Goal: Task Accomplishment & Management: Manage account settings

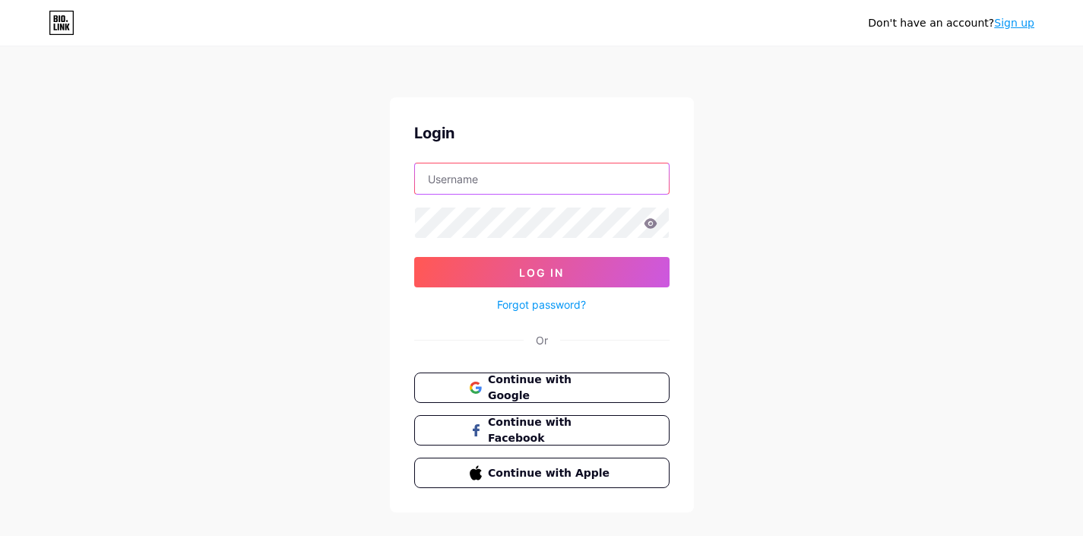
click at [504, 192] on input "text" at bounding box center [542, 178] width 254 height 30
type input "[EMAIL_ADDRESS][DOMAIN_NAME]"
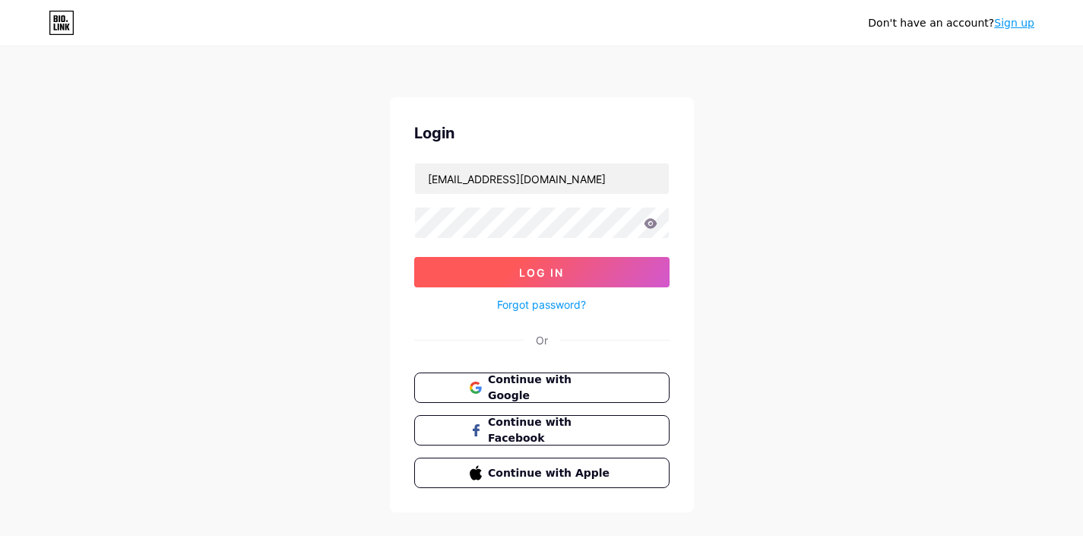
click at [547, 271] on span "Log In" at bounding box center [541, 272] width 45 height 13
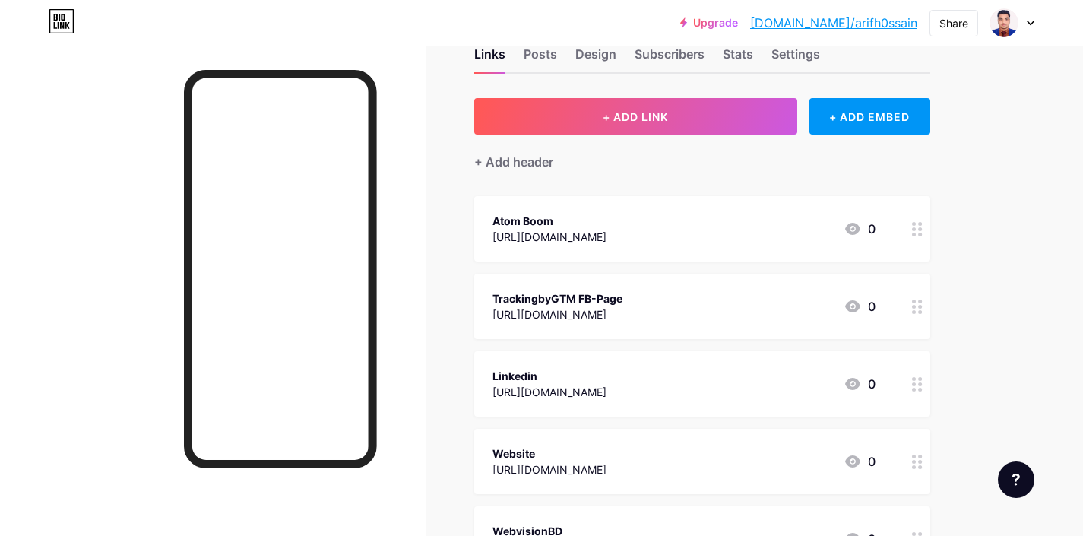
scroll to position [45, 0]
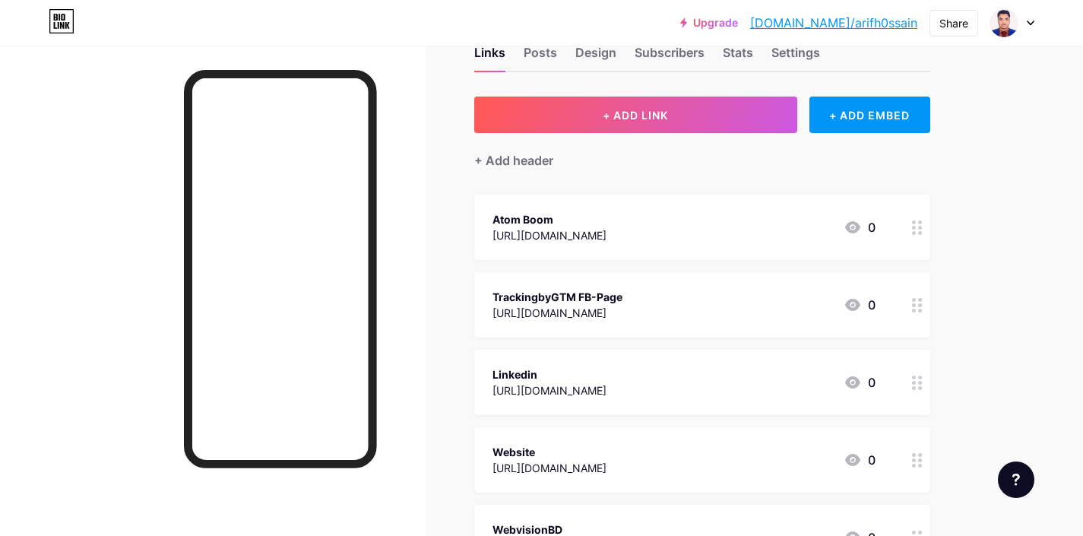
click at [557, 231] on div "[URL][DOMAIN_NAME]" at bounding box center [550, 235] width 114 height 16
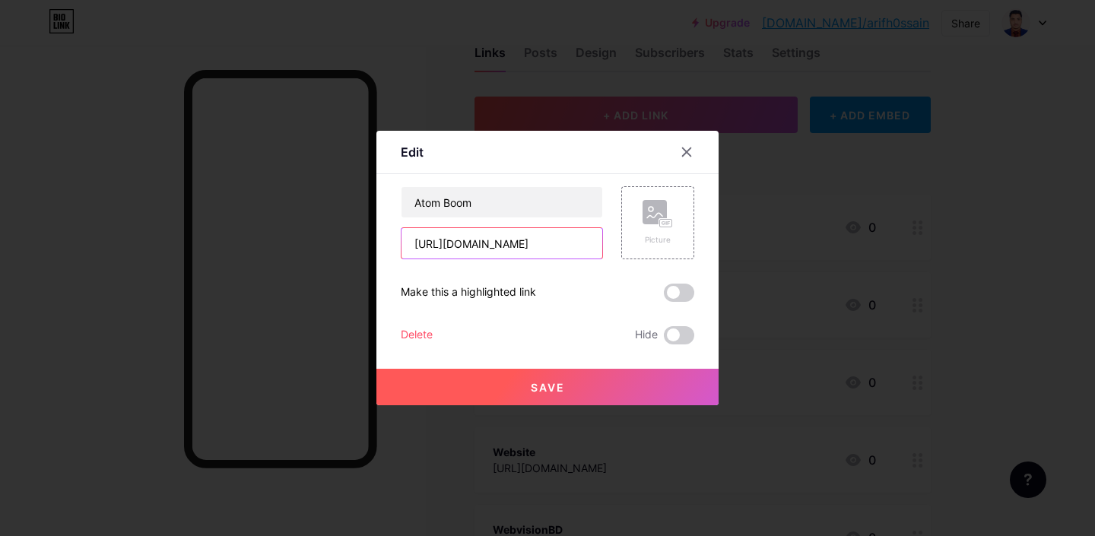
click at [551, 239] on input "[URL][DOMAIN_NAME]" at bounding box center [501, 243] width 201 height 30
click at [683, 148] on icon at bounding box center [687, 152] width 8 height 8
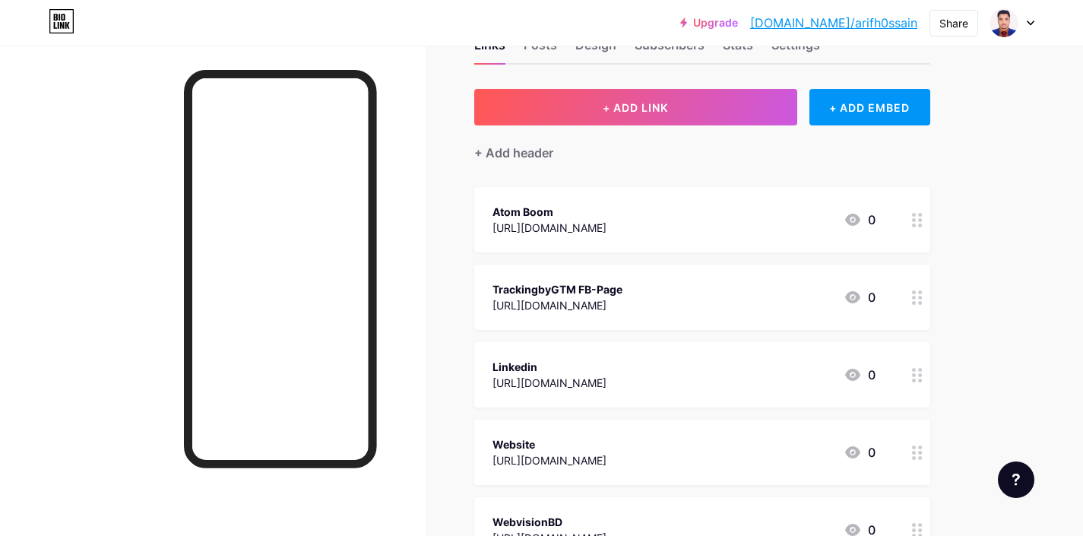
scroll to position [53, 0]
click at [55, 17] on icon at bounding box center [56, 17] width 4 height 7
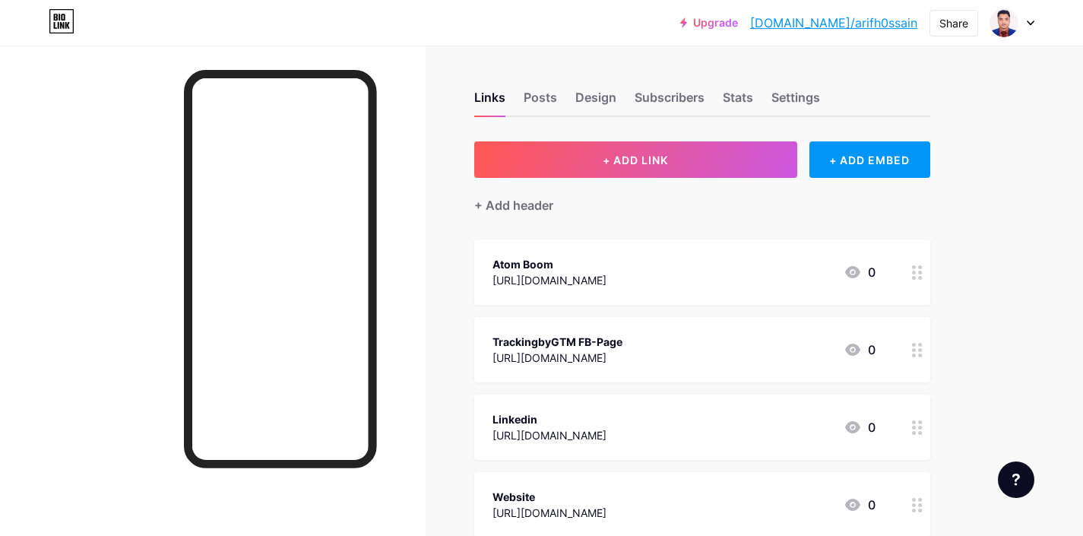
click at [1029, 17] on div at bounding box center [1013, 22] width 44 height 27
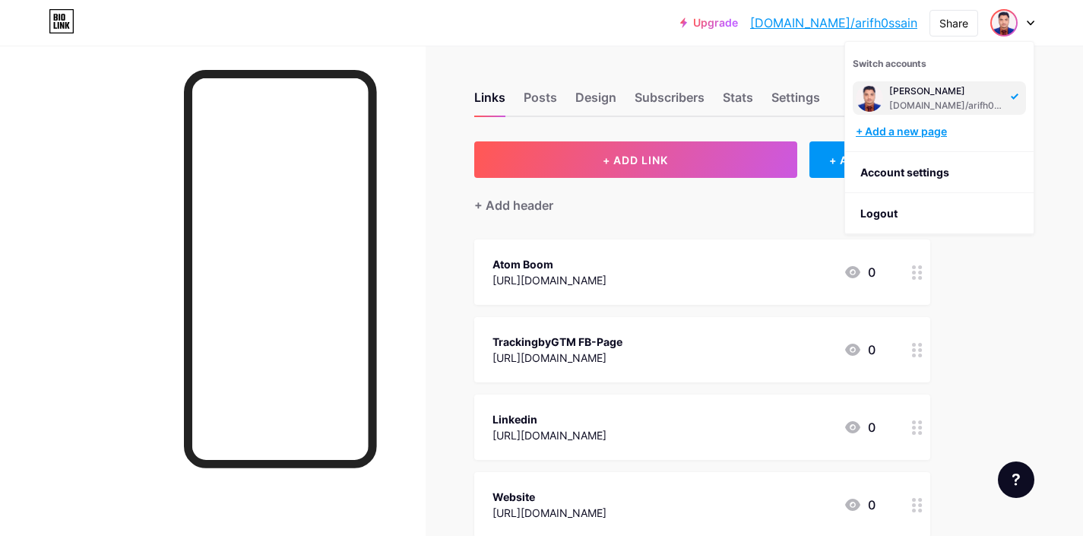
click at [907, 133] on div "+ Add a new page" at bounding box center [941, 131] width 170 height 15
